Goal: Information Seeking & Learning: Learn about a topic

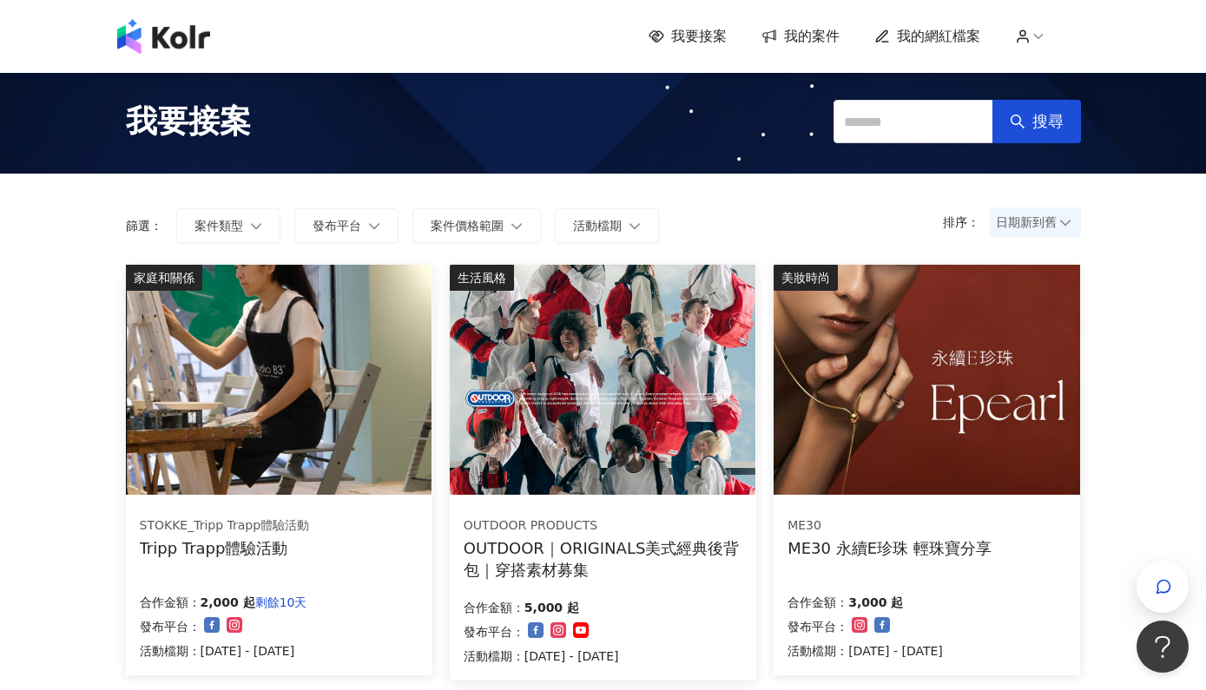
click at [813, 549] on div "ME30 永續E珍珠 輕珠寶分享" at bounding box center [889, 548] width 204 height 22
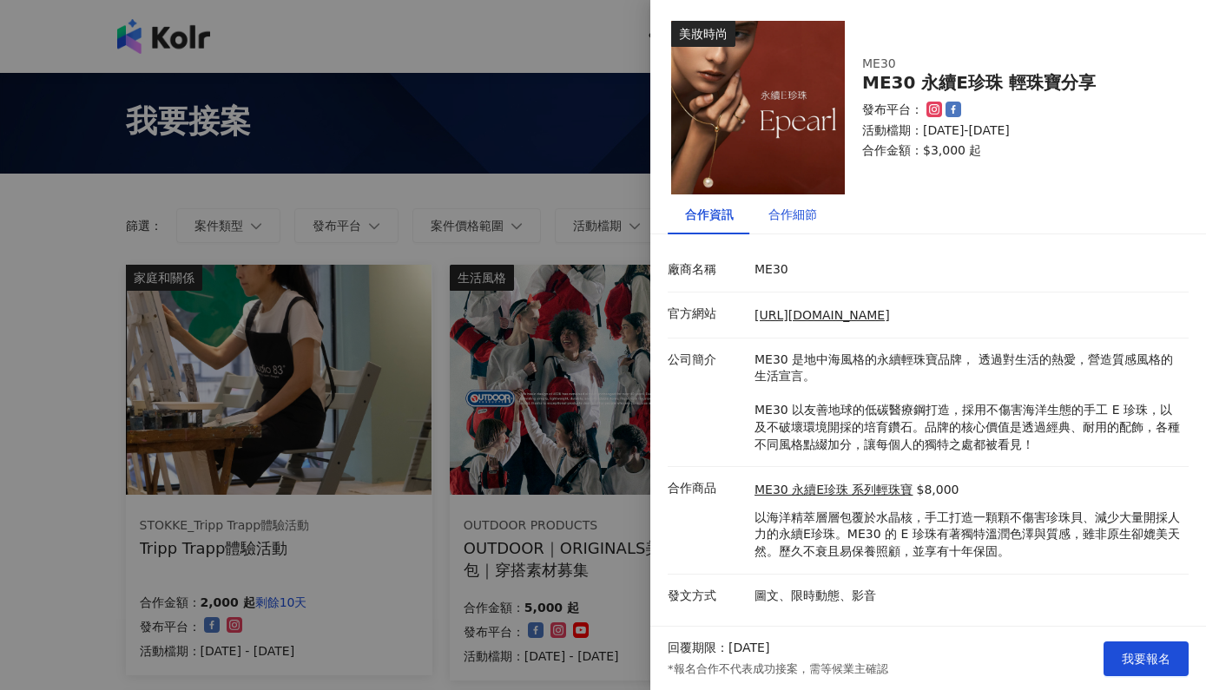
click at [783, 214] on div "合作細節" at bounding box center [792, 214] width 49 height 19
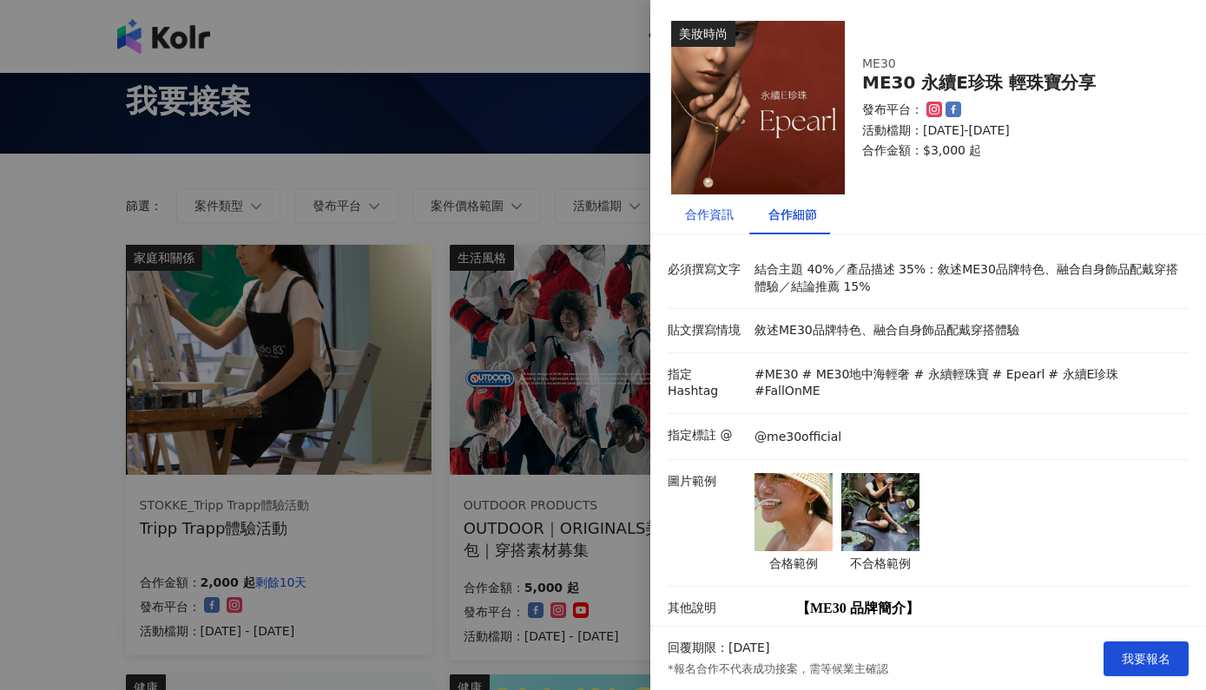
click at [714, 214] on div "合作資訊" at bounding box center [709, 214] width 49 height 19
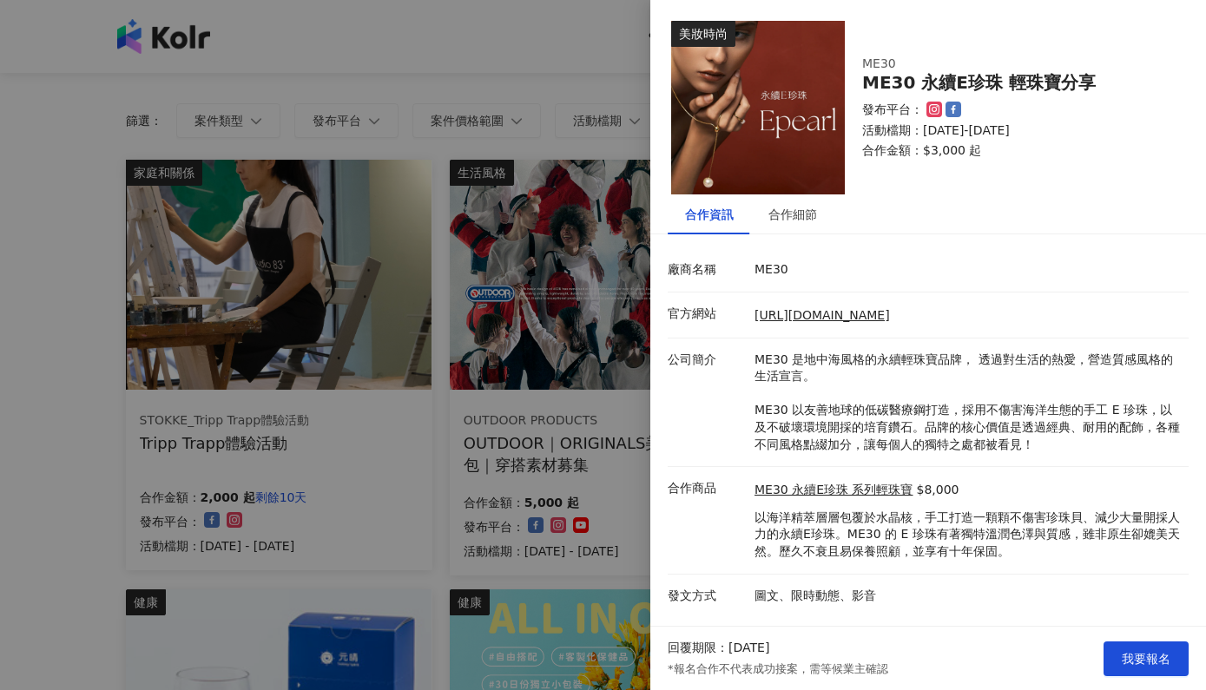
scroll to position [168, 0]
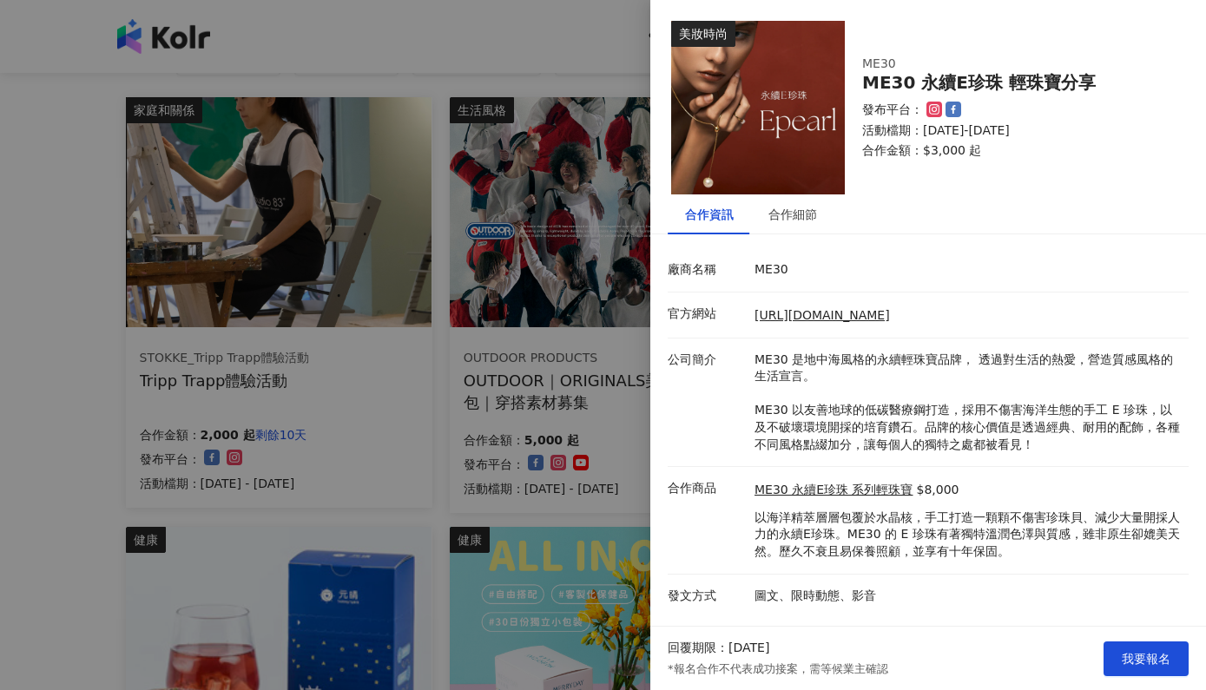
click at [583, 35] on div at bounding box center [603, 345] width 1206 height 690
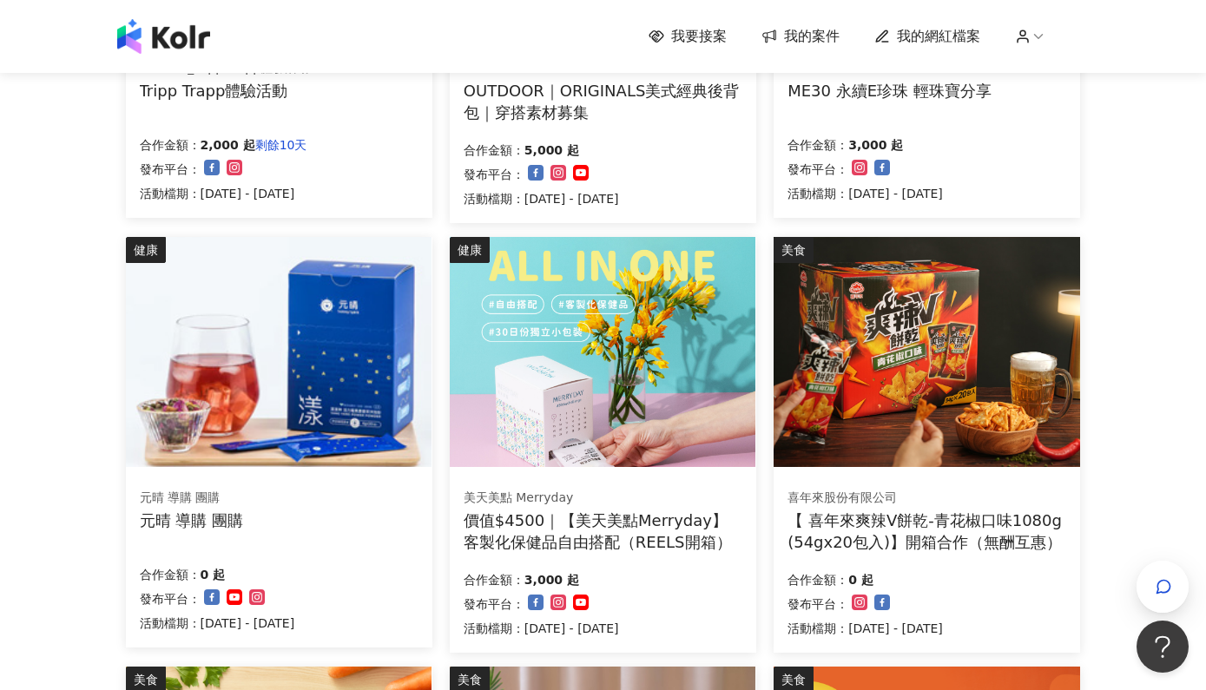
scroll to position [481, 0]
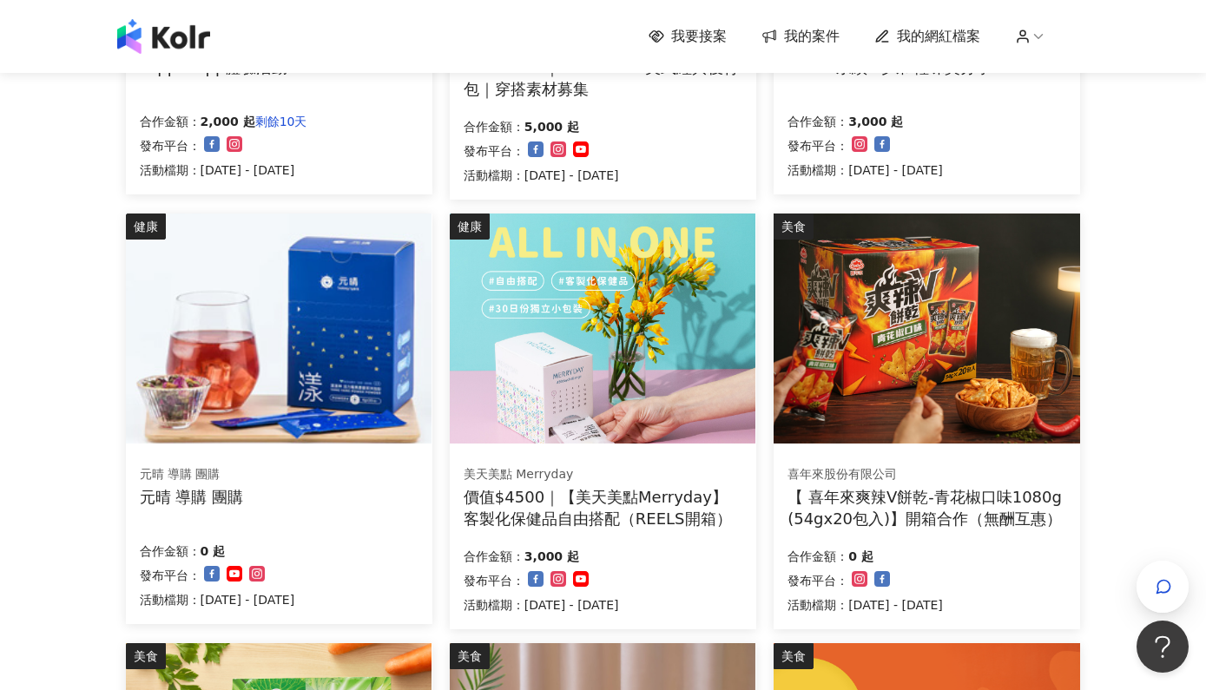
click at [189, 478] on div "元晴 導購 團購" at bounding box center [191, 474] width 103 height 17
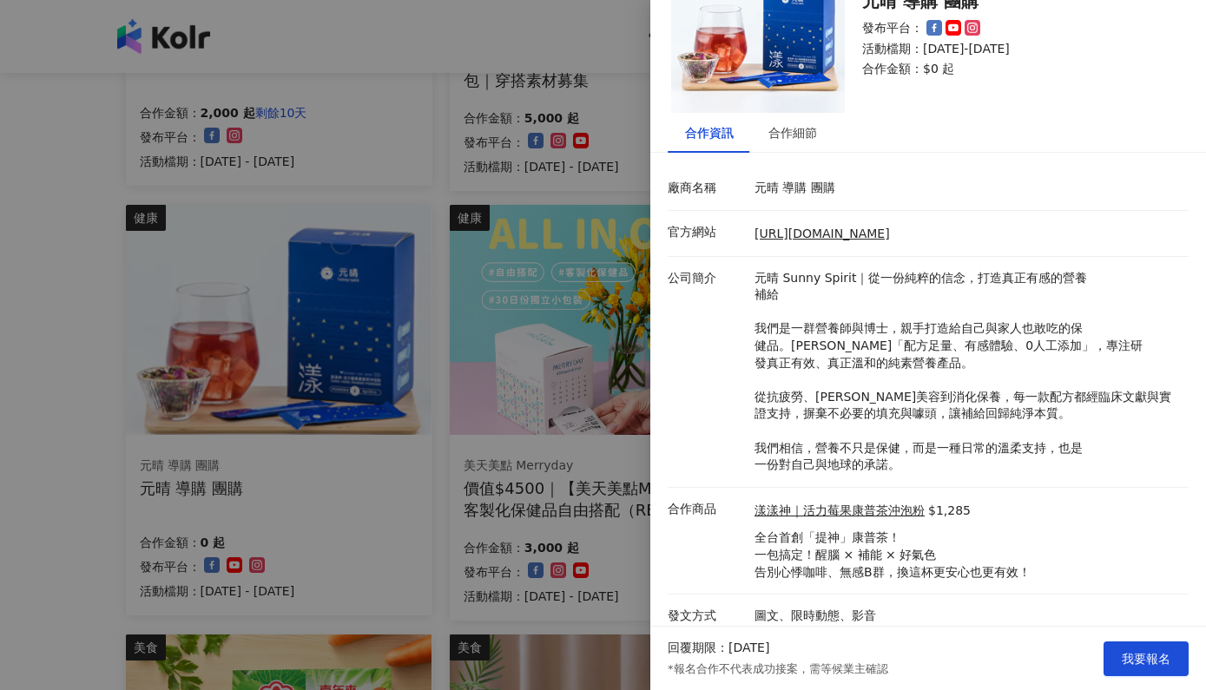
scroll to position [505, 0]
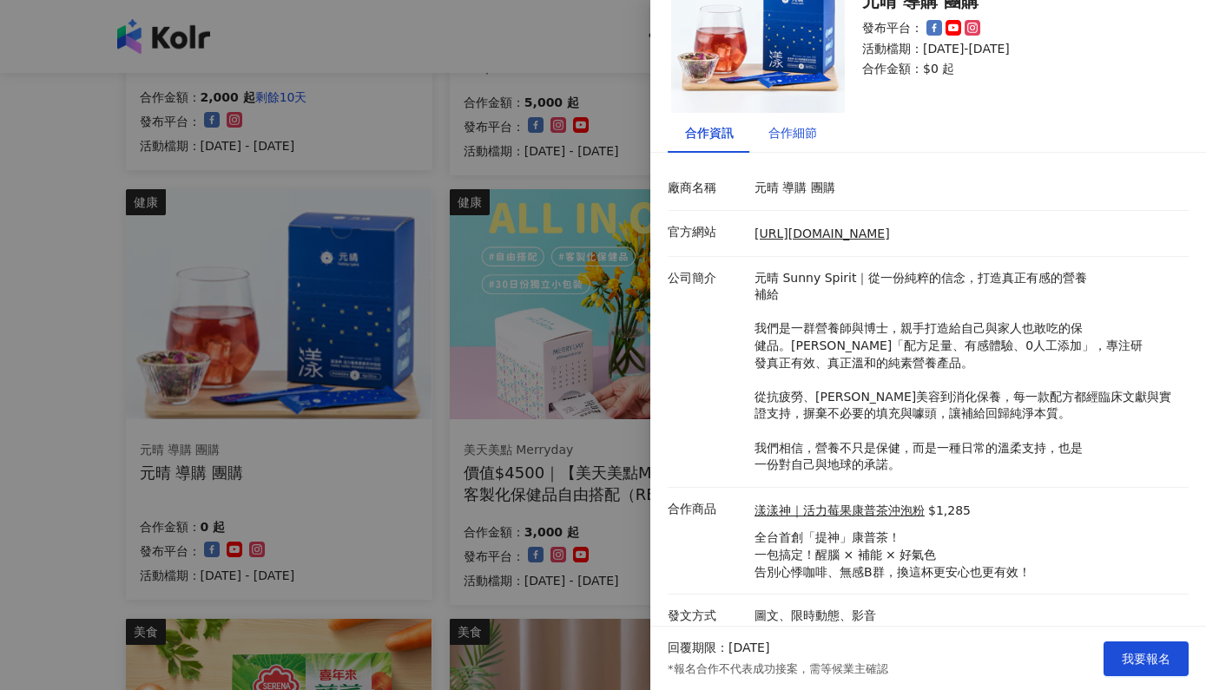
click at [784, 138] on div "合作細節" at bounding box center [792, 132] width 49 height 19
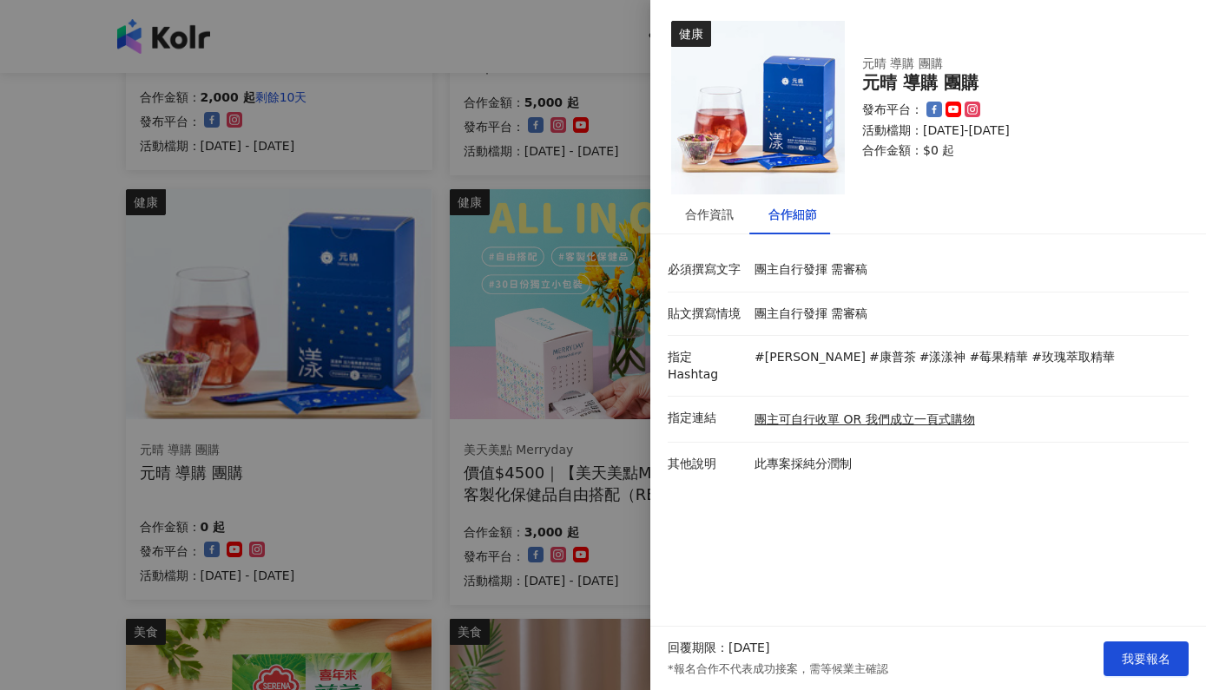
click at [704, 194] on img at bounding box center [758, 108] width 174 height 174
click at [707, 201] on div "合作資訊" at bounding box center [709, 214] width 83 height 40
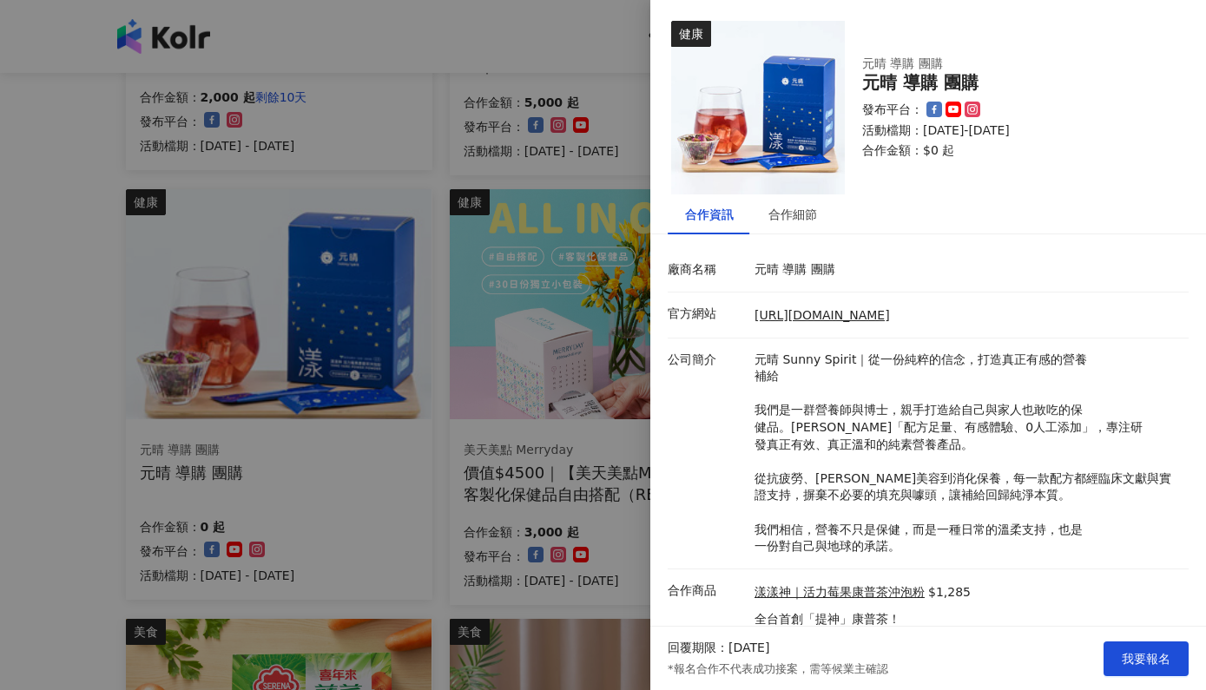
click at [445, 455] on div at bounding box center [603, 345] width 1206 height 690
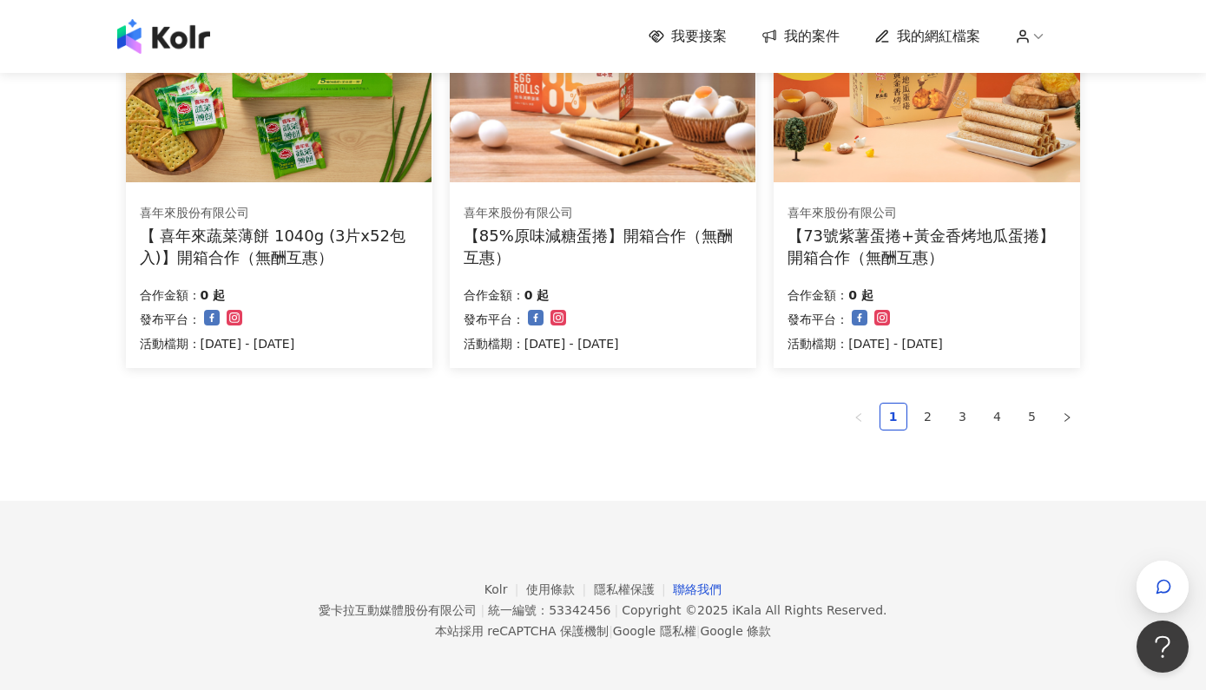
scroll to position [1170, 0]
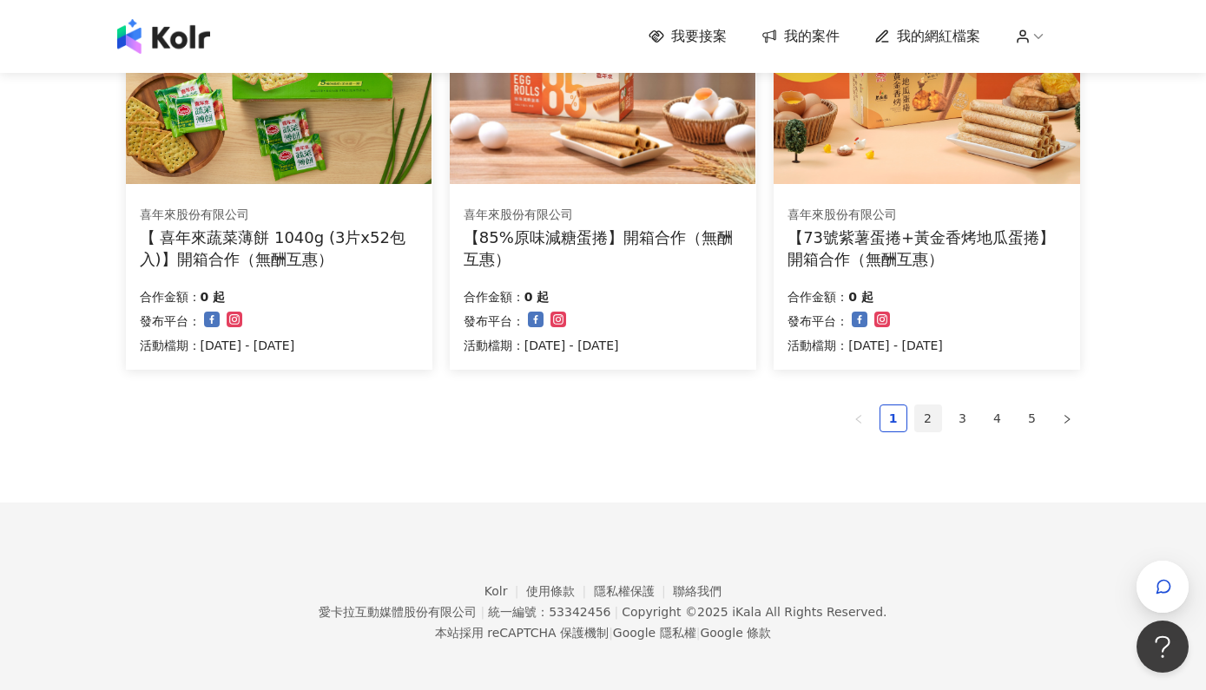
click at [929, 407] on link "2" at bounding box center [928, 418] width 26 height 26
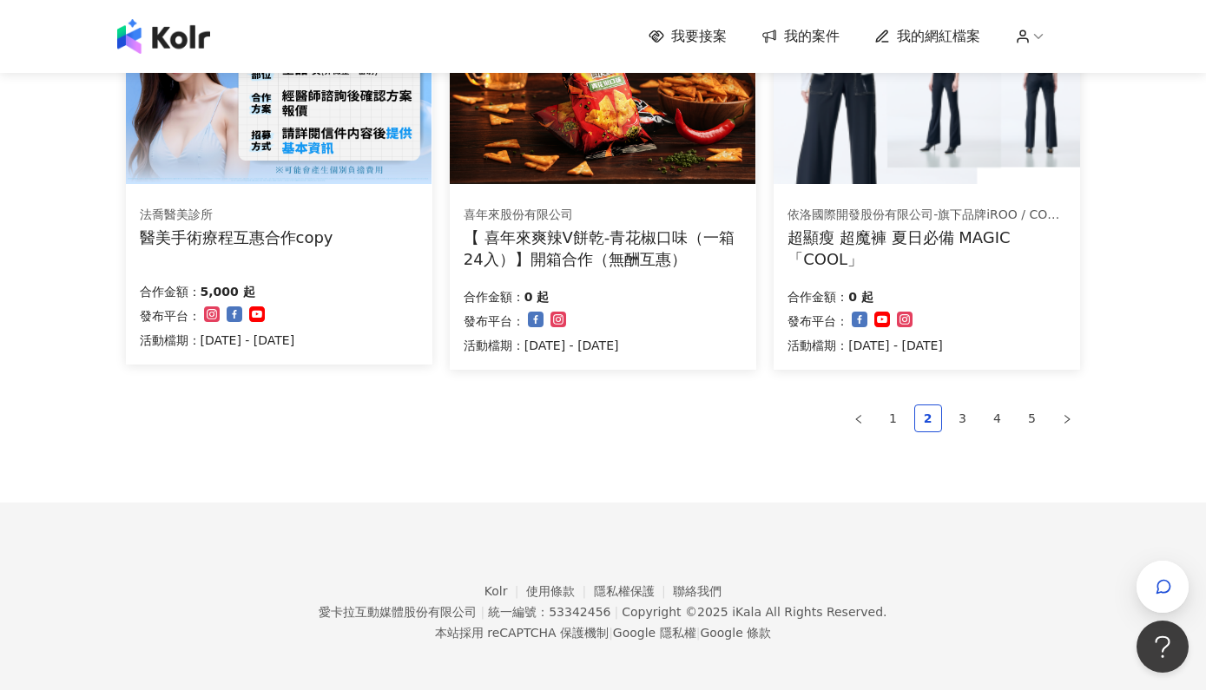
scroll to position [1167, 0]
